Goal: Task Accomplishment & Management: Use online tool/utility

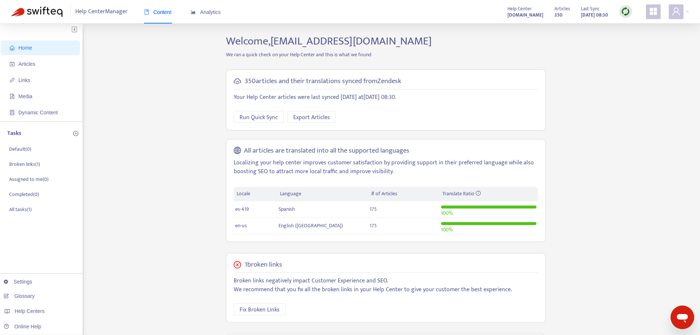
click at [626, 10] on img at bounding box center [625, 11] width 9 height 9
click at [641, 28] on link "Quick Sync" at bounding box center [640, 26] width 31 height 8
click at [48, 65] on span "Articles" at bounding box center [42, 64] width 65 height 15
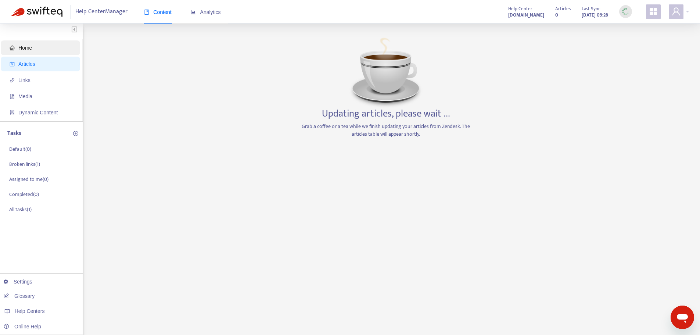
click at [40, 52] on span "Home" at bounding box center [42, 47] width 65 height 15
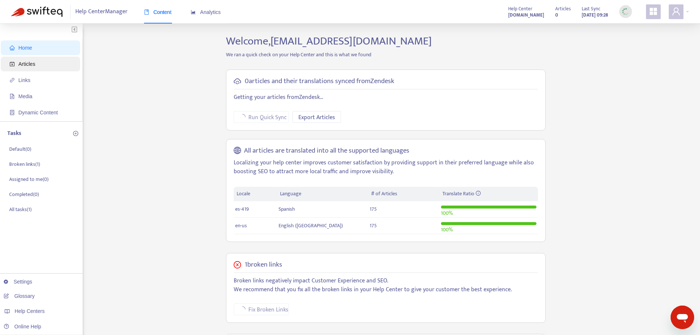
click at [41, 64] on span "Articles" at bounding box center [42, 64] width 65 height 15
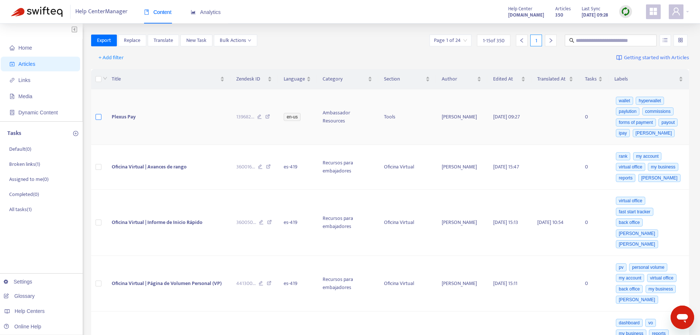
click at [99, 114] on label at bounding box center [99, 117] width 6 height 8
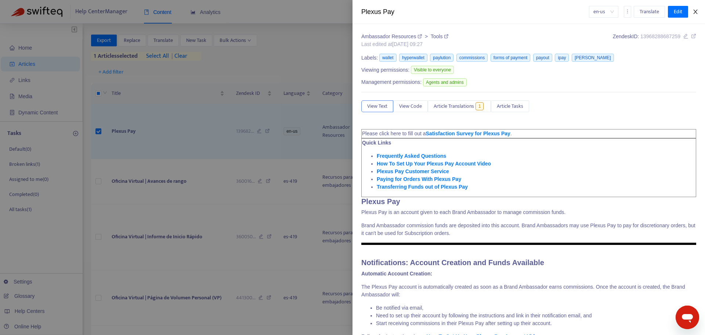
click at [700, 12] on button "Close" at bounding box center [696, 11] width 10 height 7
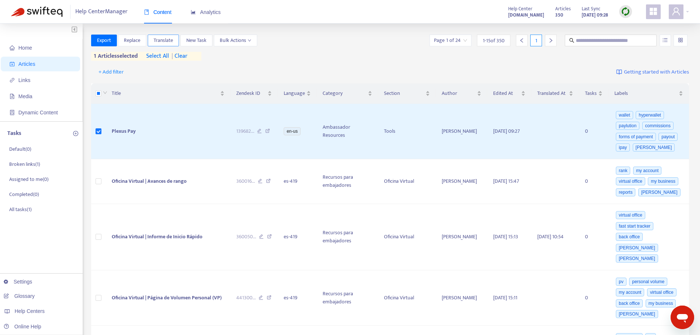
click at [168, 41] on span "Translate" at bounding box center [163, 40] width 19 height 8
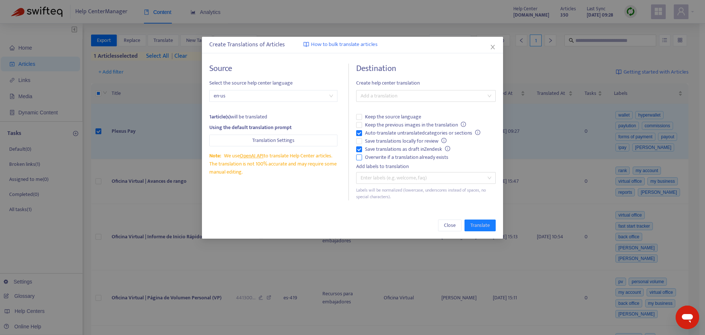
click at [369, 155] on span "Overwrite if a translation already exists" at bounding box center [406, 157] width 89 height 8
click at [378, 130] on span "Auto-translate untranslated categories or sections" at bounding box center [422, 133] width 121 height 8
click at [410, 96] on div at bounding box center [422, 95] width 129 height 9
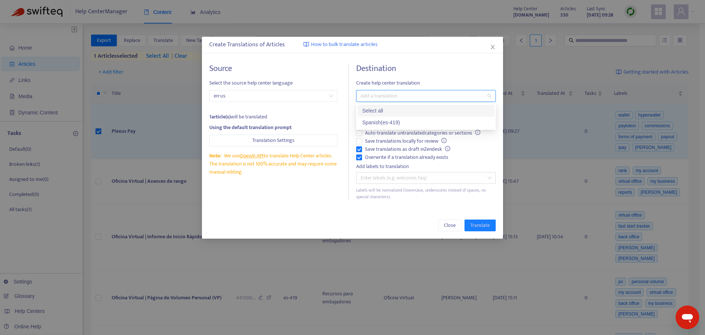
click at [404, 120] on div "Spanish ( es-419 )" at bounding box center [426, 122] width 128 height 8
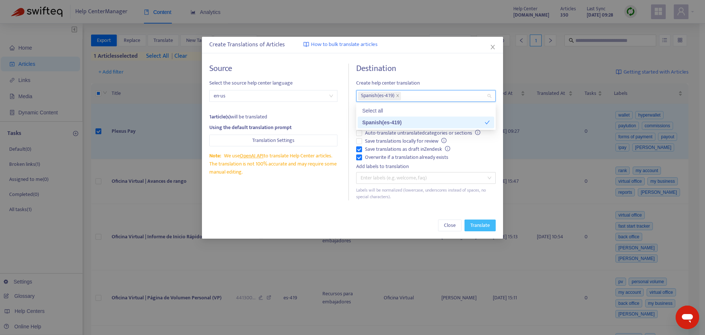
click at [495, 224] on button "Translate" at bounding box center [480, 225] width 31 height 12
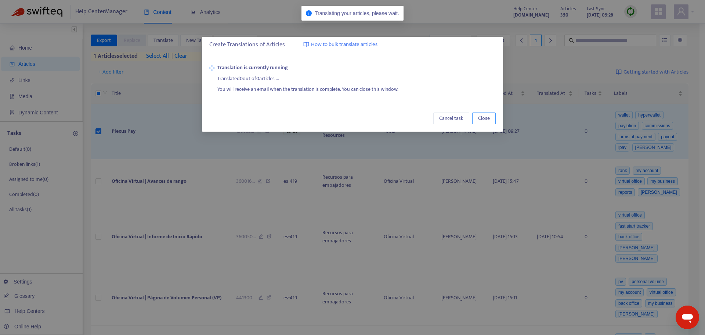
click at [483, 121] on span "Close" at bounding box center [484, 118] width 12 height 8
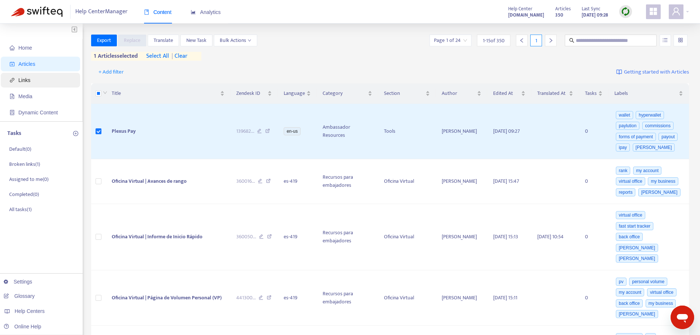
click at [46, 81] on span "Links" at bounding box center [42, 80] width 65 height 15
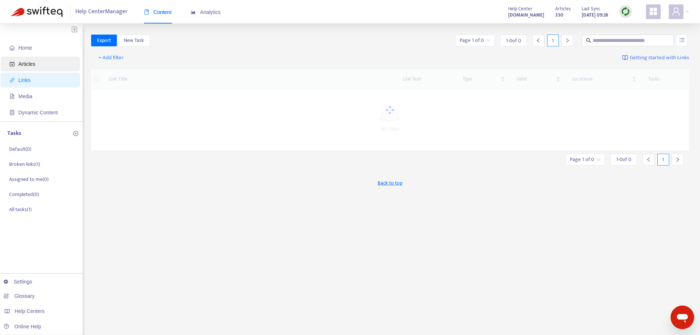
click at [45, 66] on span "Articles" at bounding box center [42, 64] width 65 height 15
